Goal: Contribute content

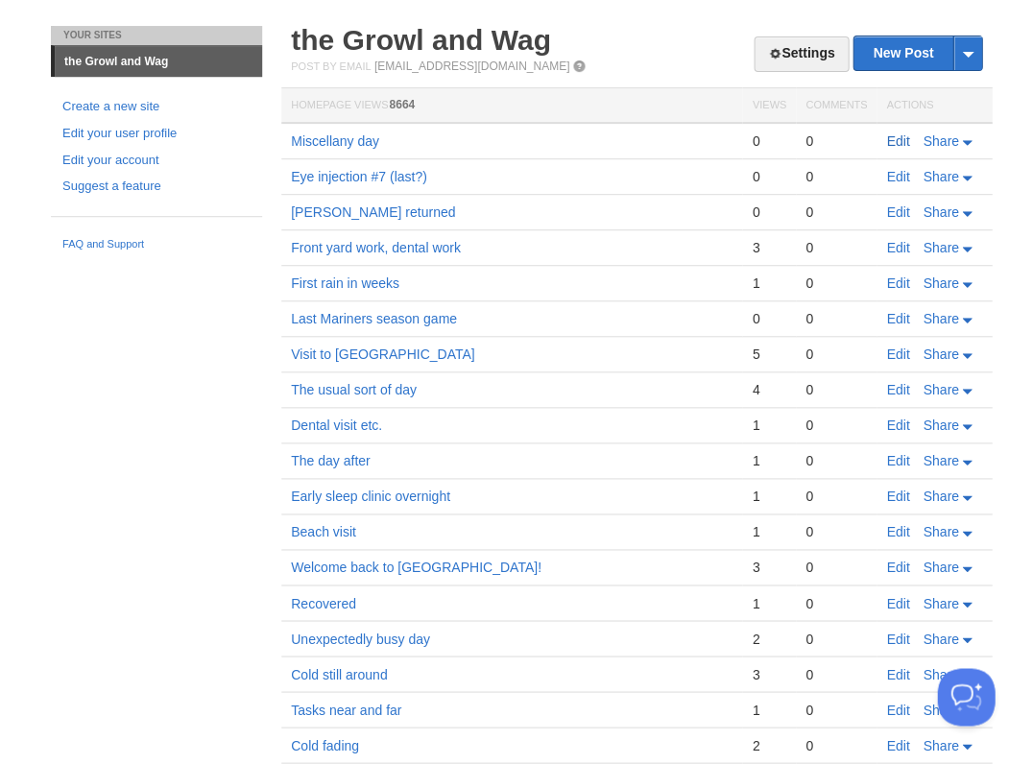
click at [894, 139] on link "Edit" at bounding box center [897, 140] width 23 height 15
click at [889, 138] on link "Edit" at bounding box center [897, 140] width 23 height 15
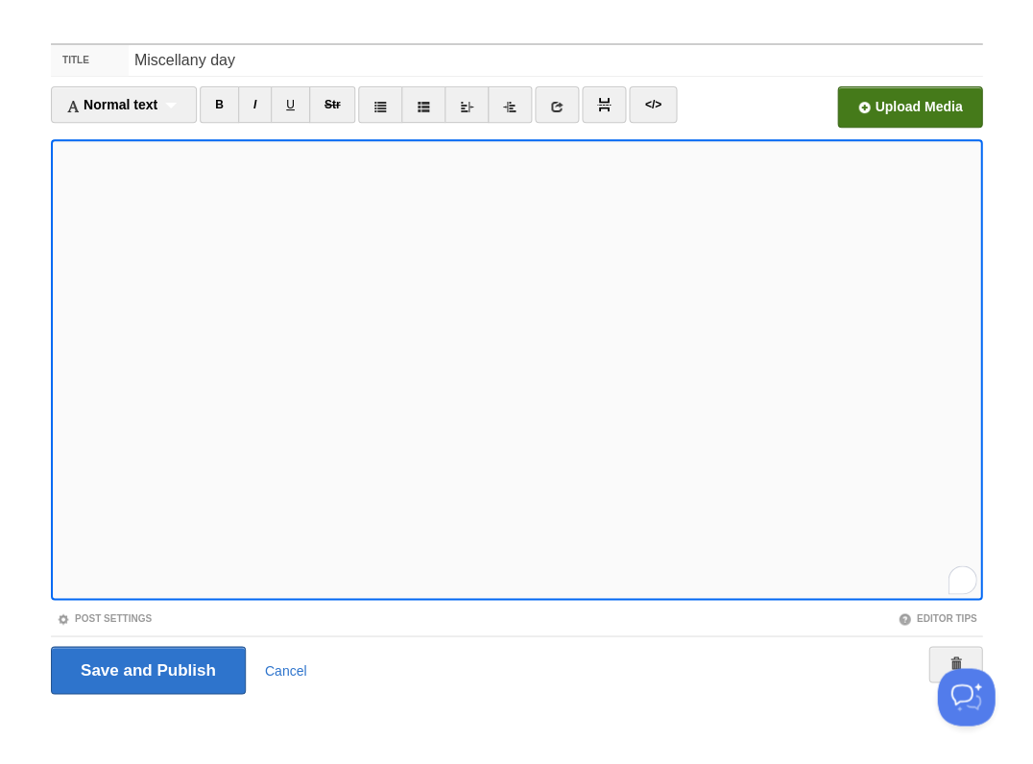
scroll to position [441, 0]
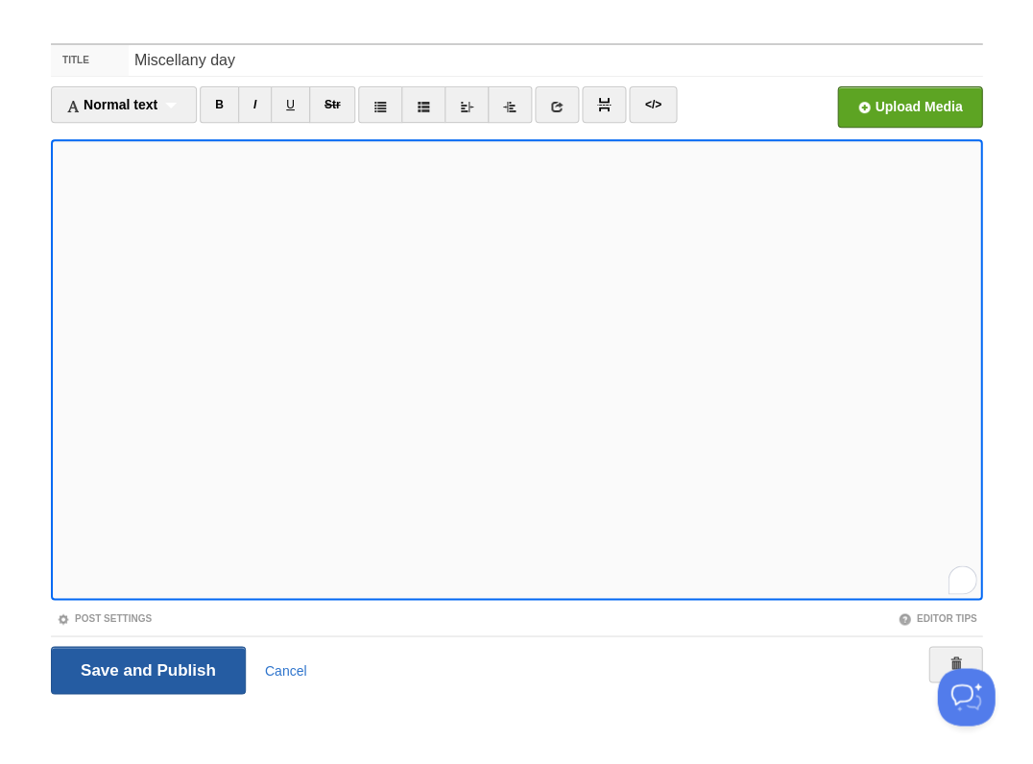
click at [146, 668] on input "Save and Publish" at bounding box center [148, 670] width 195 height 48
